Goal: Use online tool/utility: Utilize a website feature to perform a specific function

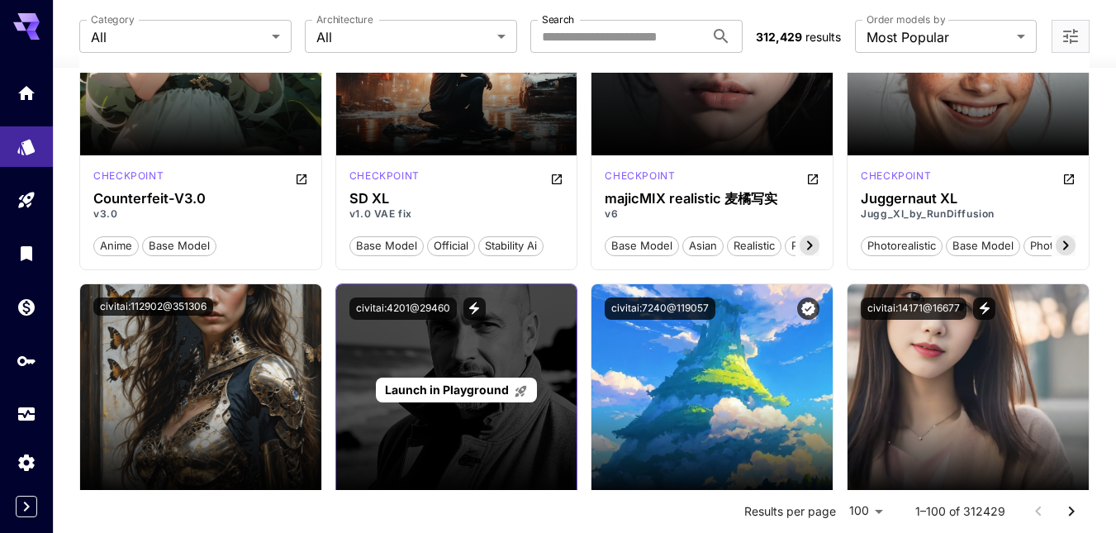
scroll to position [3305, 0]
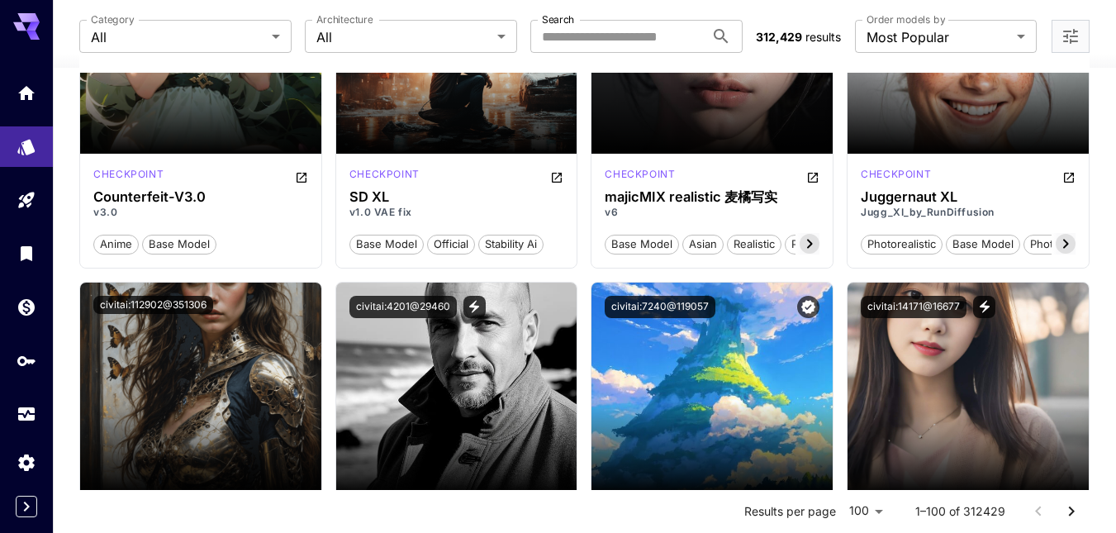
click at [31, 495] on div at bounding box center [26, 479] width 53 height 75
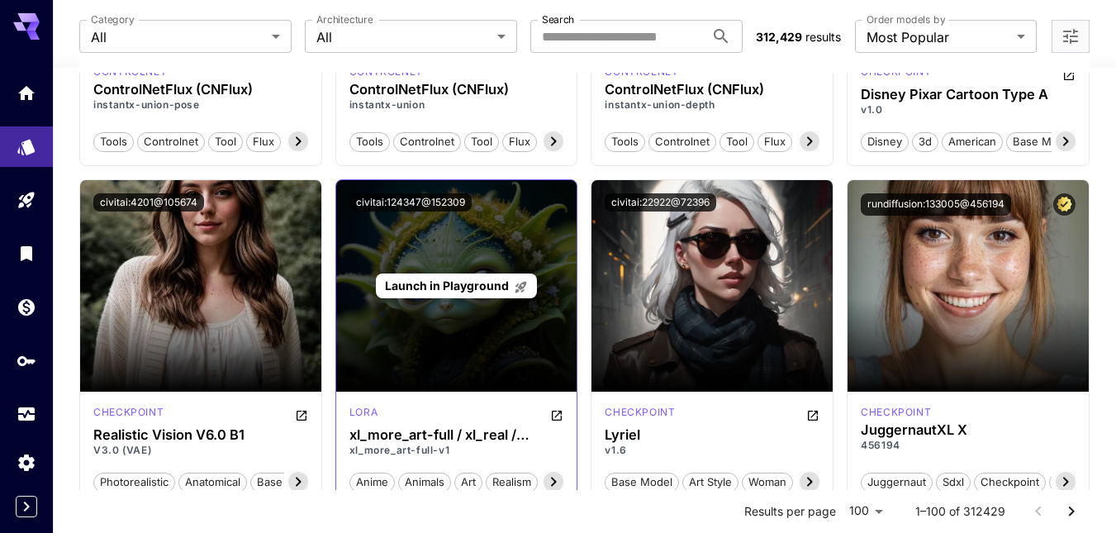
scroll to position [8263, 0]
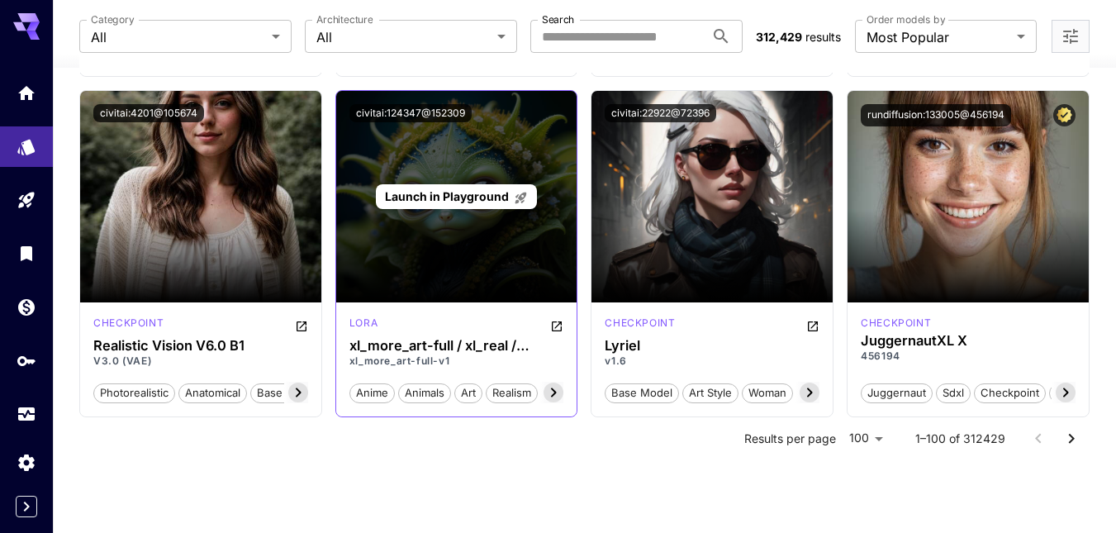
click at [464, 241] on div "Launch in Playground" at bounding box center [456, 197] width 241 height 212
click at [465, 195] on span "Launch in Playground" at bounding box center [447, 196] width 124 height 14
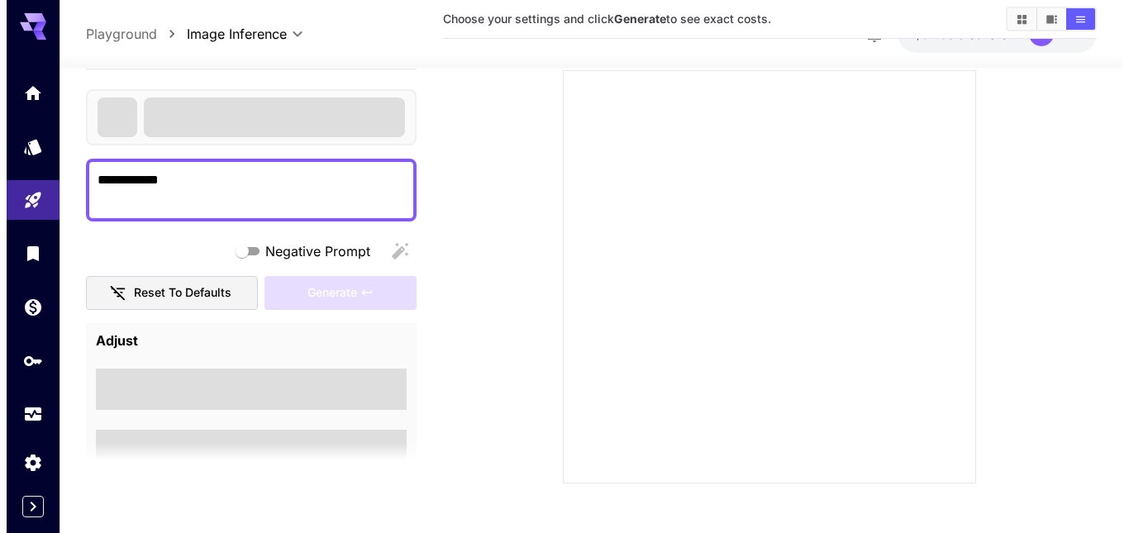
scroll to position [1322, 0]
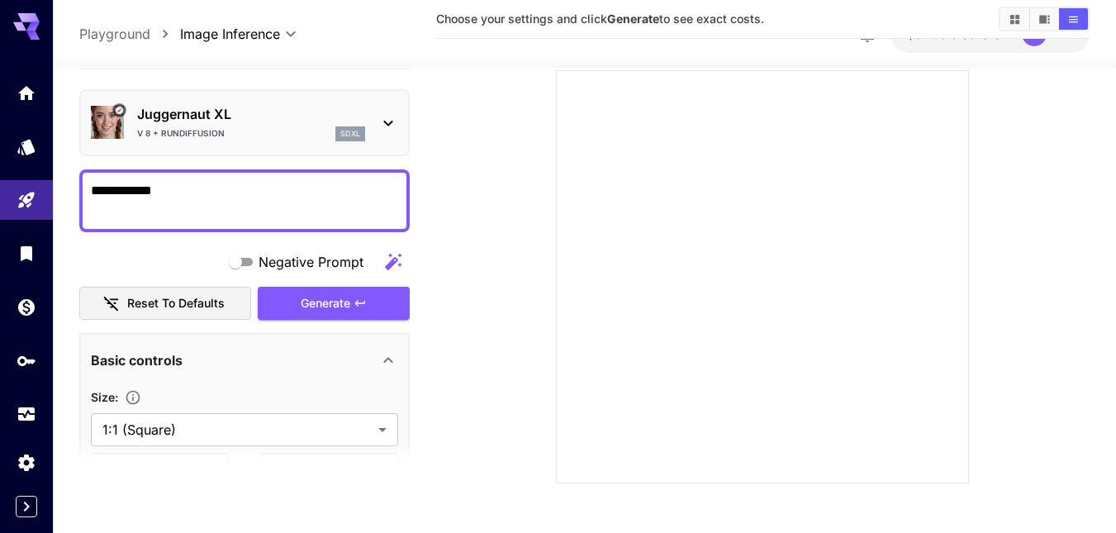
click at [384, 123] on icon at bounding box center [388, 122] width 20 height 20
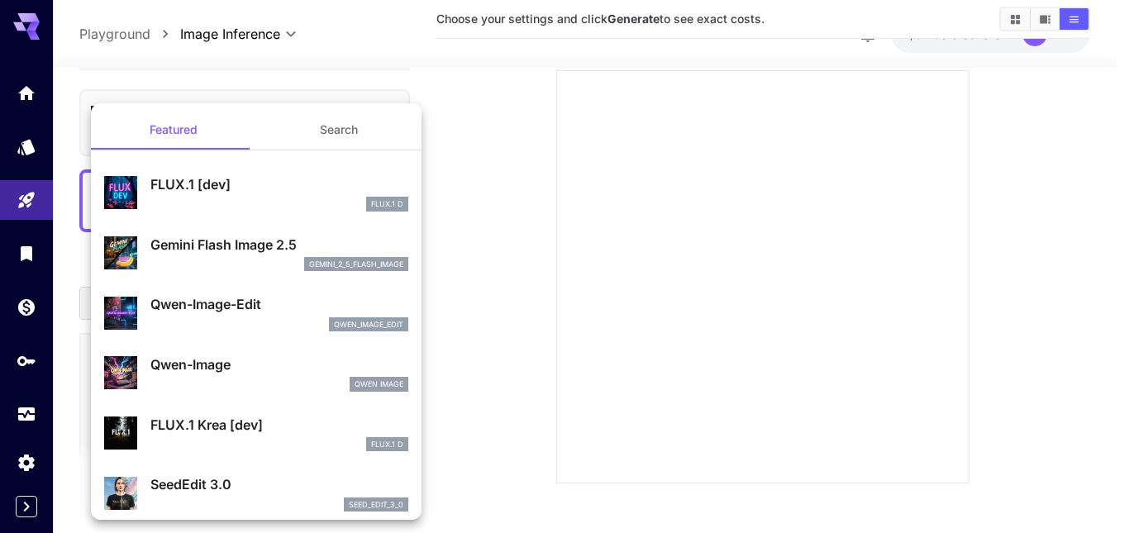
click at [554, 175] on div at bounding box center [564, 266] width 1129 height 533
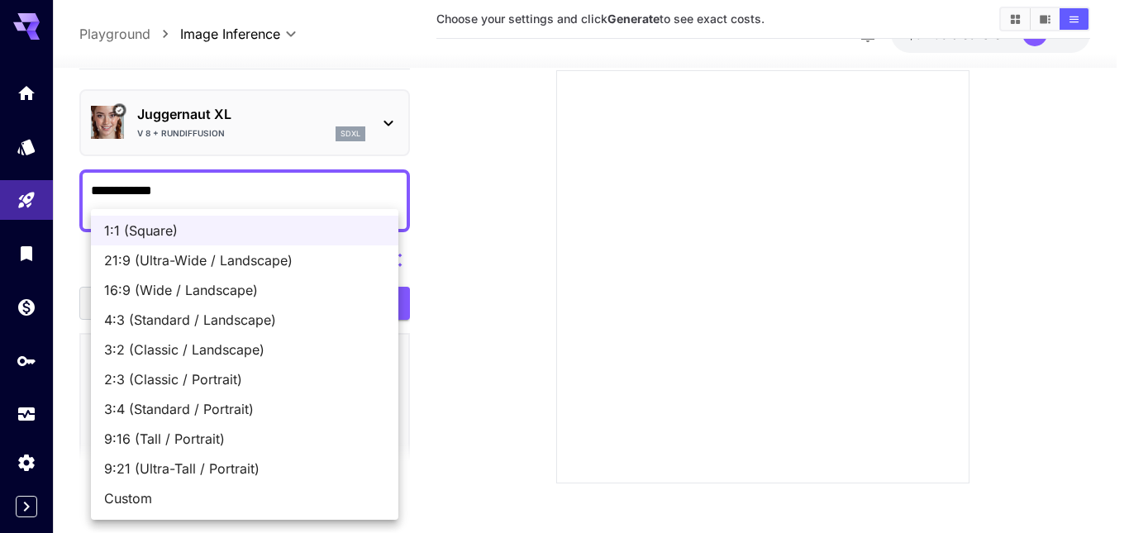
click at [164, 235] on span "1:1 (Square)" at bounding box center [244, 231] width 281 height 20
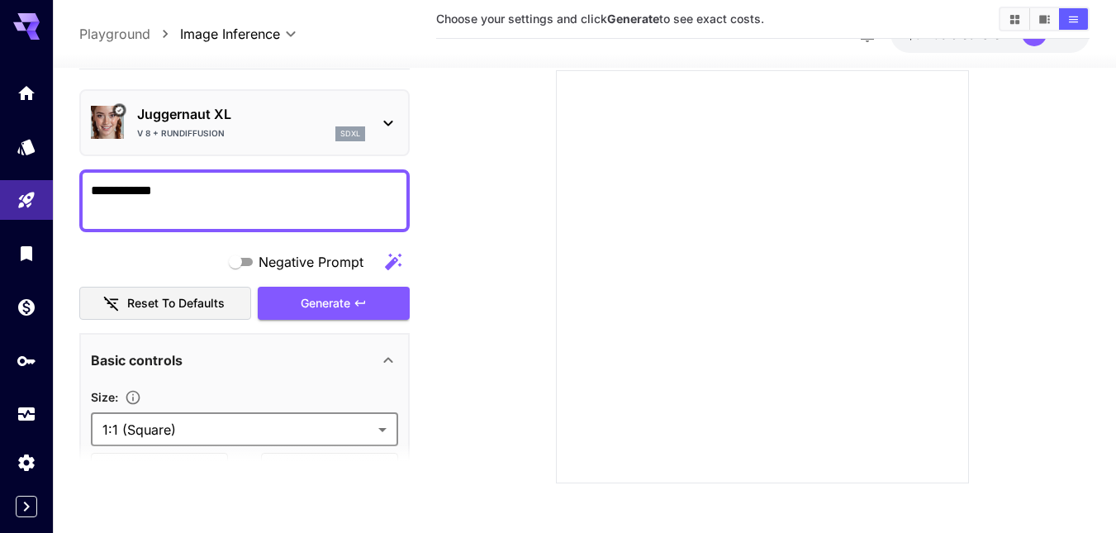
click at [386, 123] on icon at bounding box center [388, 123] width 9 height 6
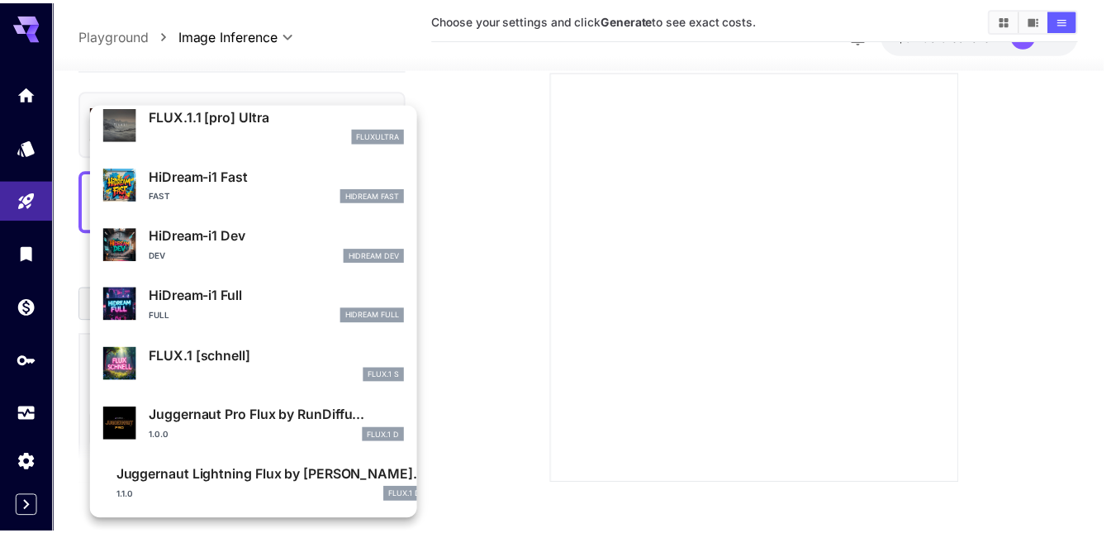
scroll to position [1277, 0]
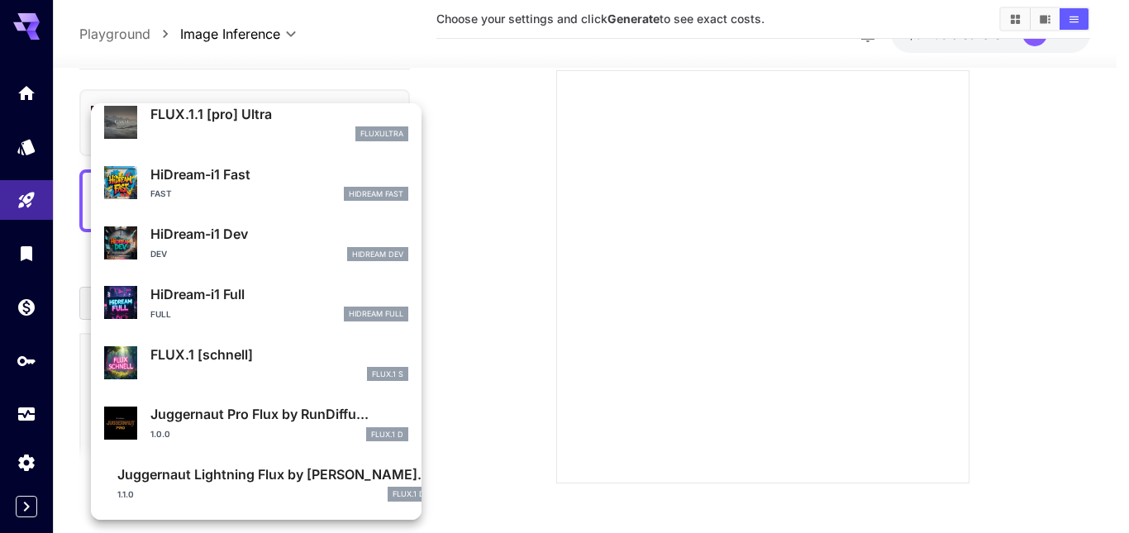
click at [21, 155] on div at bounding box center [564, 266] width 1129 height 533
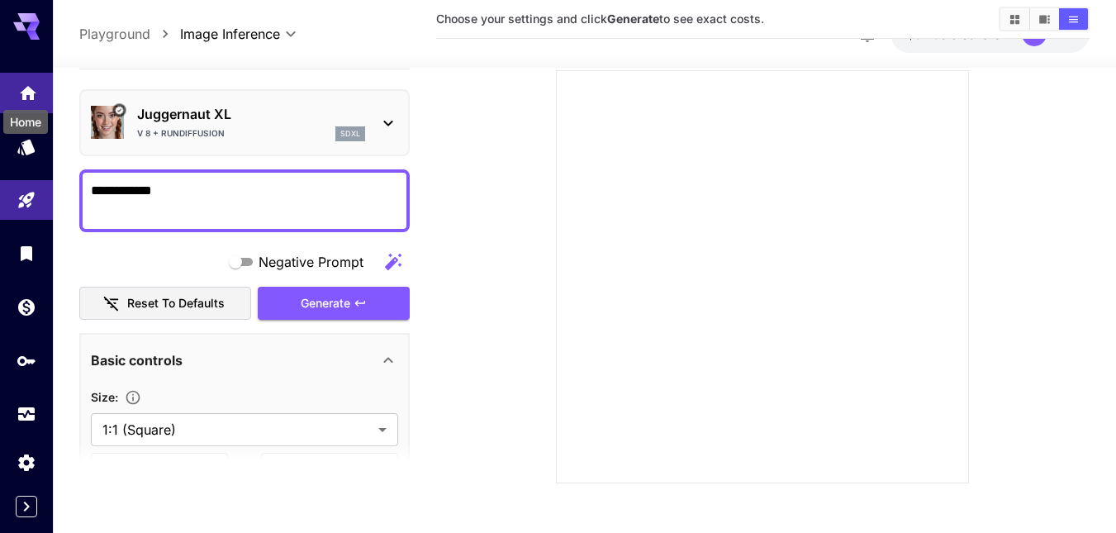
click at [29, 96] on icon "Home" at bounding box center [28, 89] width 20 height 20
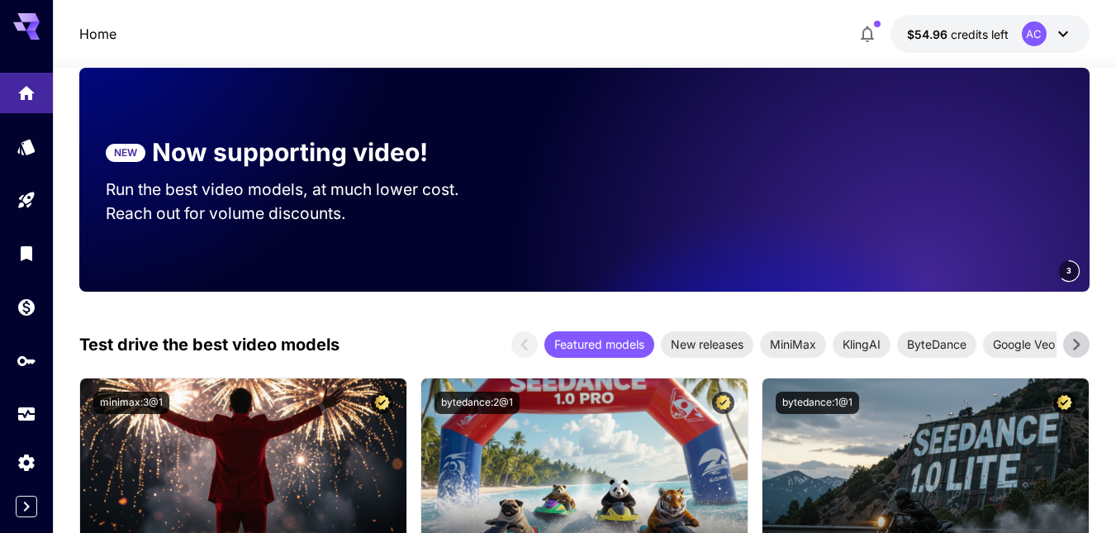
scroll to position [248, 0]
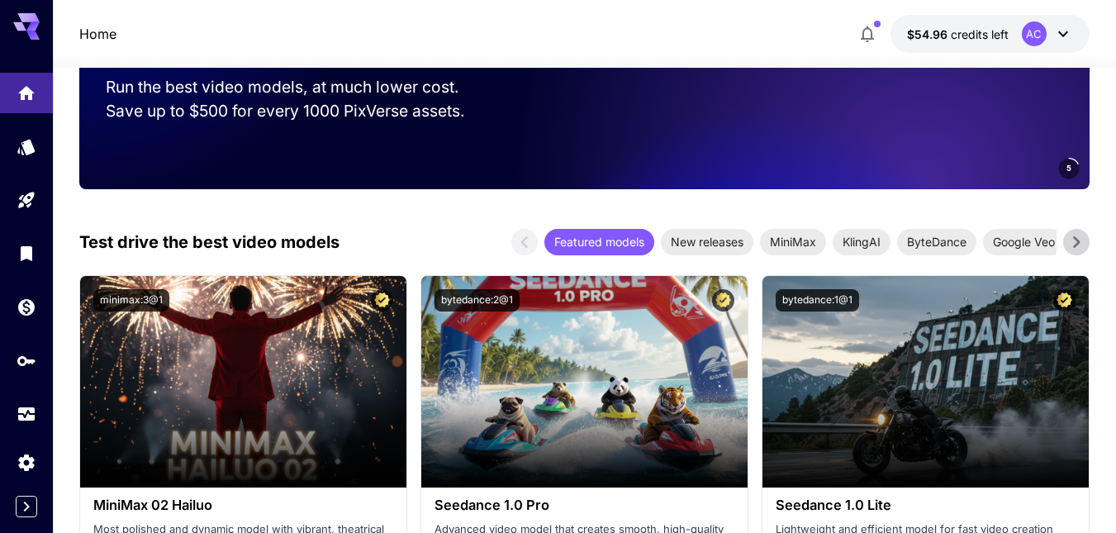
click at [1082, 242] on icon at bounding box center [1076, 242] width 25 height 25
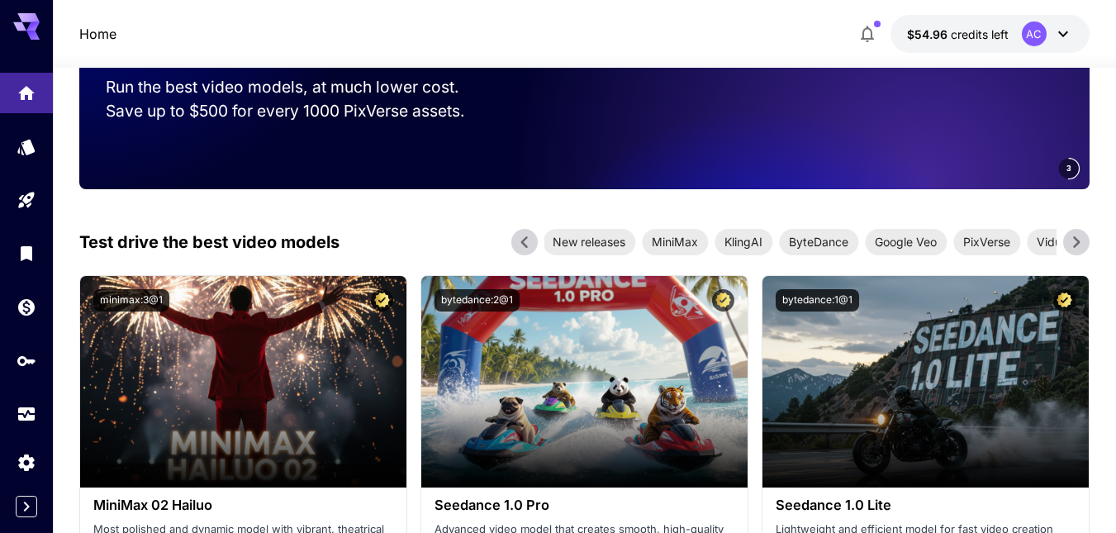
click at [1082, 242] on icon at bounding box center [1076, 242] width 25 height 25
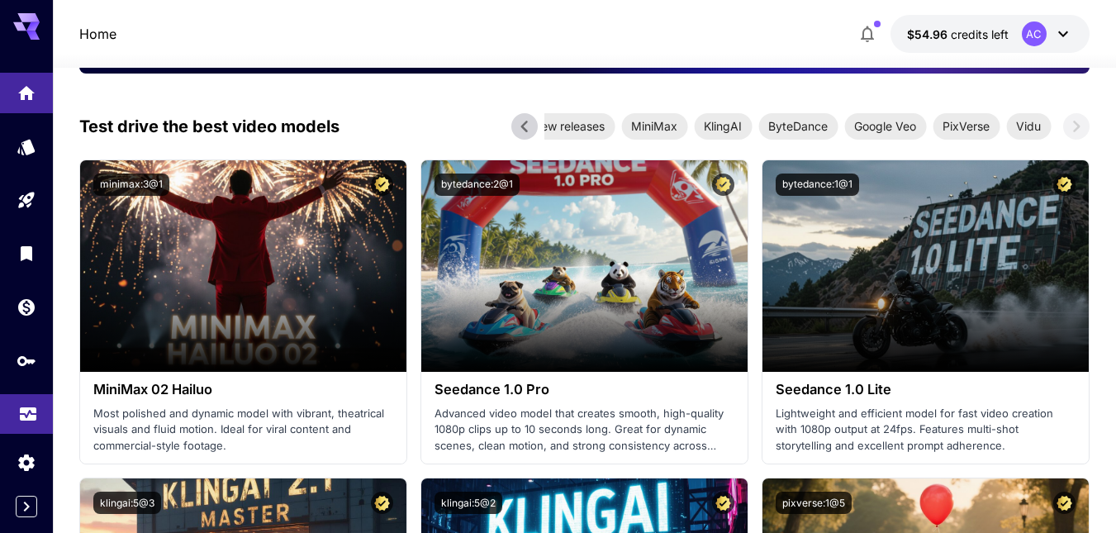
scroll to position [578, 0]
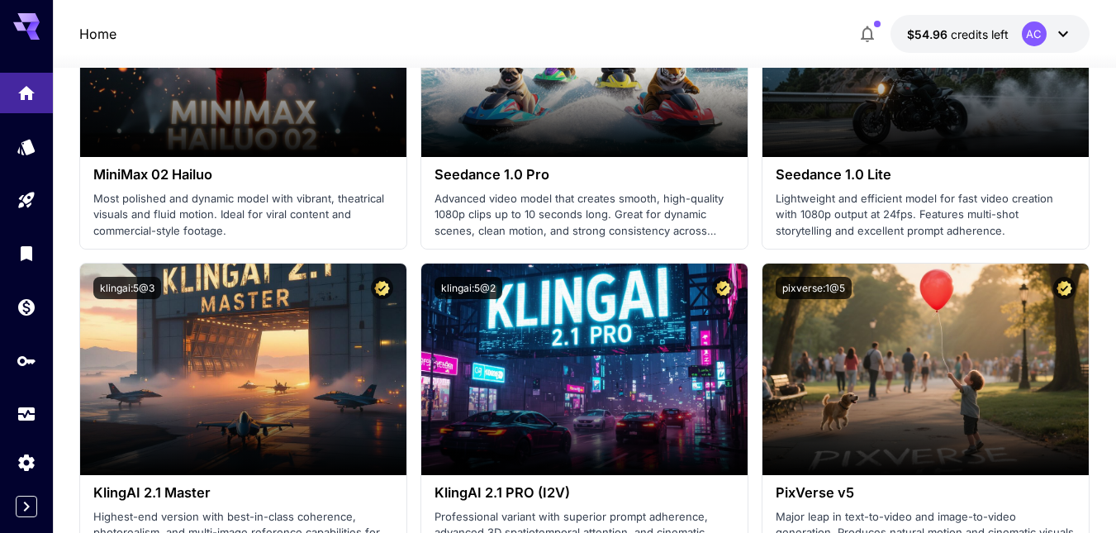
click at [1067, 33] on icon at bounding box center [1064, 34] width 10 height 6
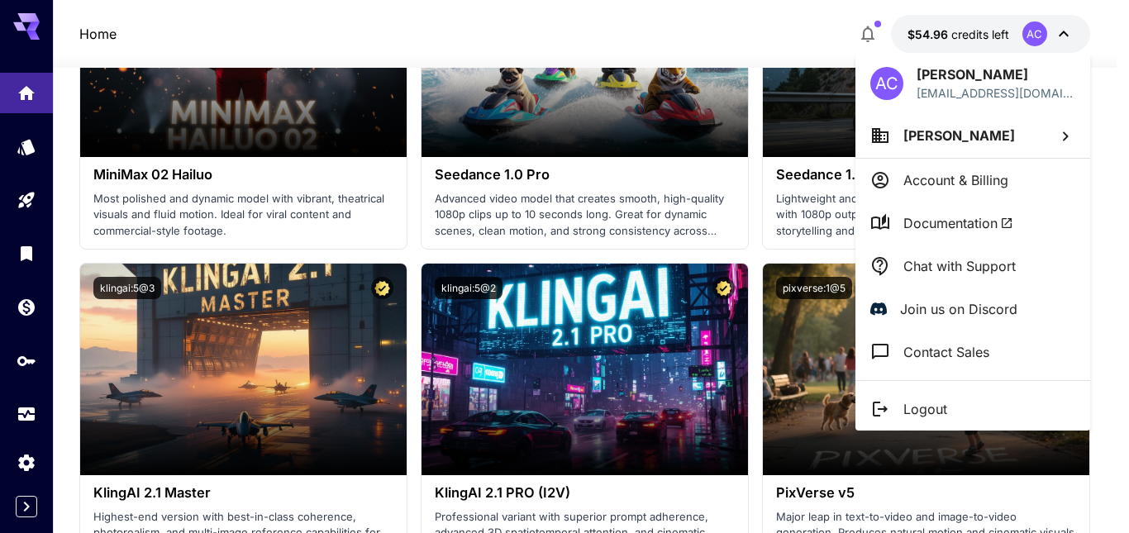
click at [937, 401] on p "Logout" at bounding box center [925, 409] width 44 height 20
